Goal: Task Accomplishment & Management: Manage account settings

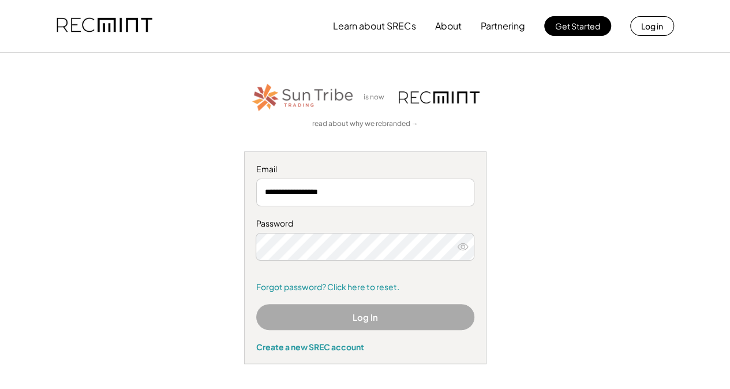
click at [363, 320] on button "Log In" at bounding box center [365, 317] width 218 height 26
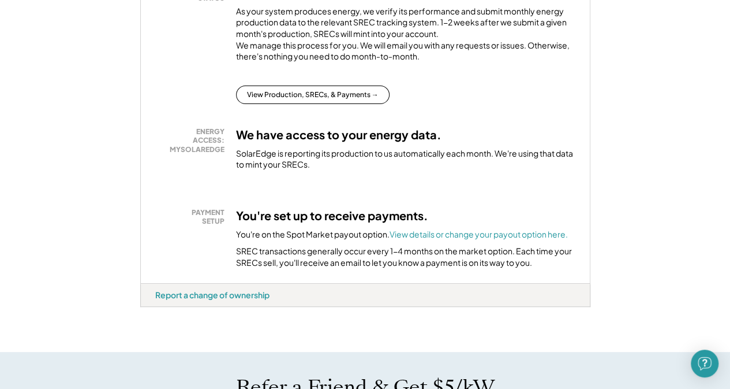
scroll to position [289, 0]
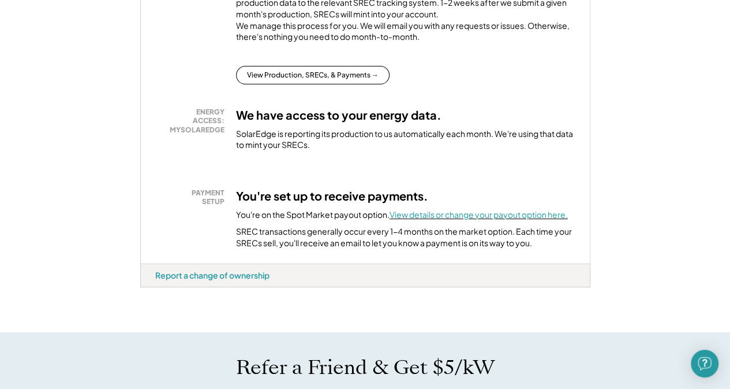
click at [443, 219] on font "View details or change your payout option here." at bounding box center [479, 214] width 178 height 10
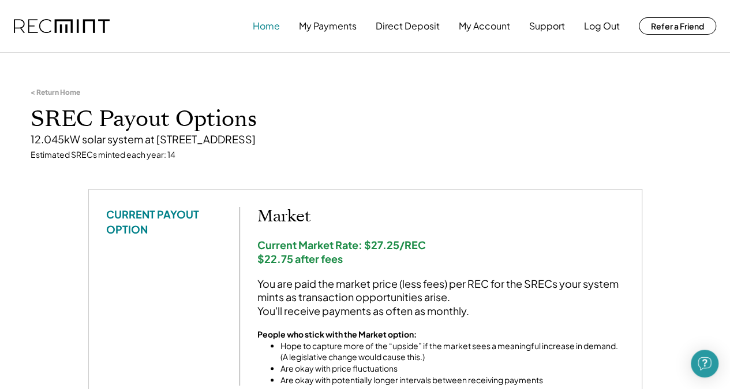
click at [260, 25] on button "Home" at bounding box center [266, 25] width 27 height 23
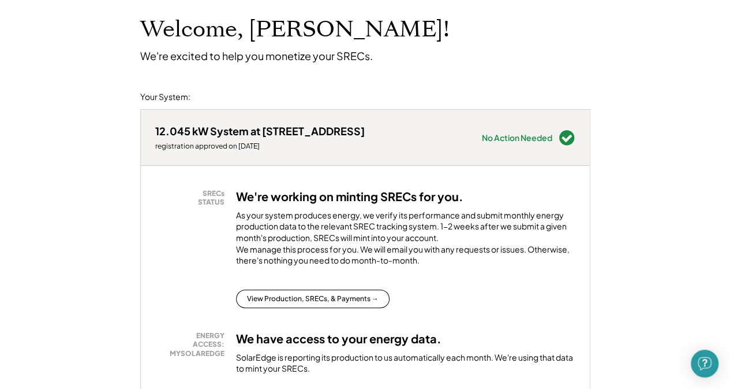
scroll to position [115, 0]
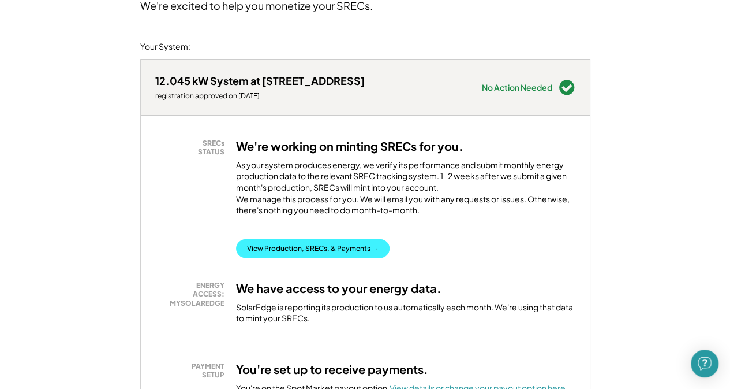
click at [326, 256] on button "View Production, SRECs, & Payments →" at bounding box center [313, 248] width 154 height 18
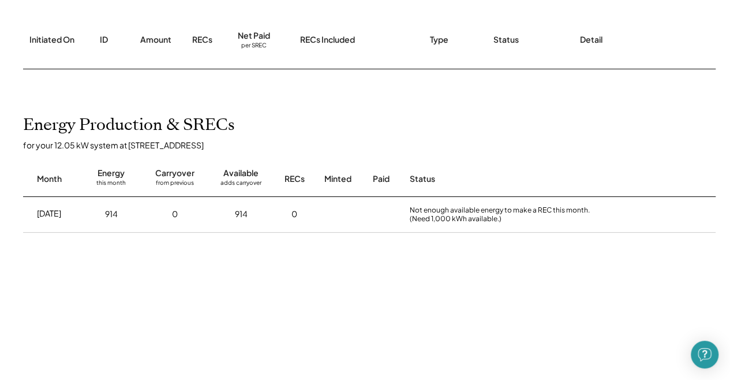
scroll to position [58, 0]
